Goal: Information Seeking & Learning: Find specific fact

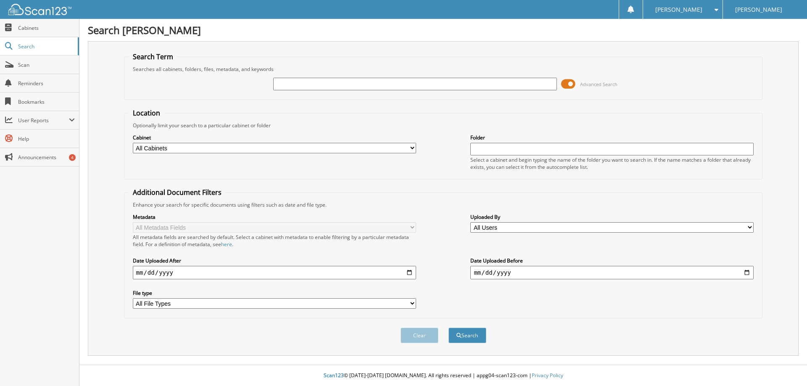
drag, startPoint x: 0, startPoint y: 0, endPoint x: 342, endPoint y: 89, distance: 353.8
click at [342, 89] on input "text" at bounding box center [414, 84] width 283 height 13
drag, startPoint x: 340, startPoint y: 89, endPoint x: 241, endPoint y: 80, distance: 99.5
click at [241, 80] on div "[PERSON_NAME] Advanced Search" at bounding box center [443, 84] width 629 height 23
type input "[PERSON_NAME][US_STATE]"
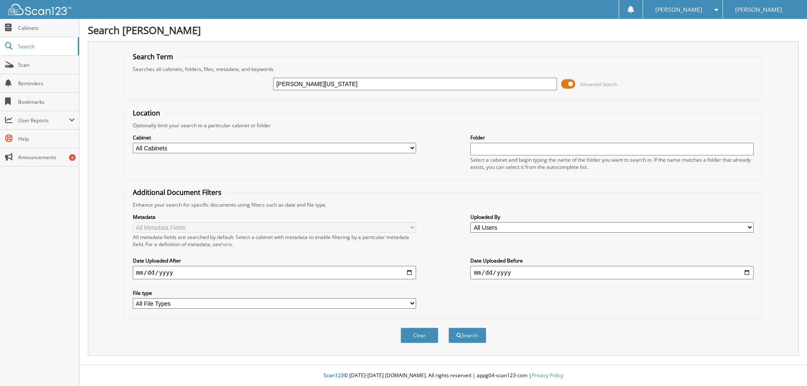
click at [448, 328] on button "Search" at bounding box center [467, 336] width 38 height 16
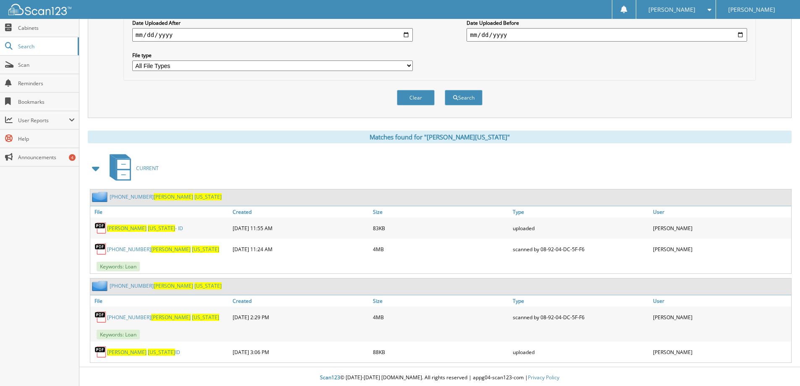
scroll to position [240, 0]
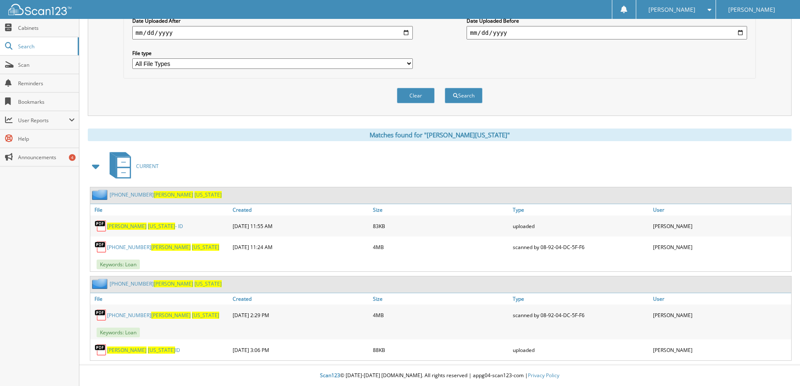
click at [125, 316] on link "15-148684-2 Yvonne Washington" at bounding box center [163, 315] width 112 height 7
